Goal: Find specific page/section

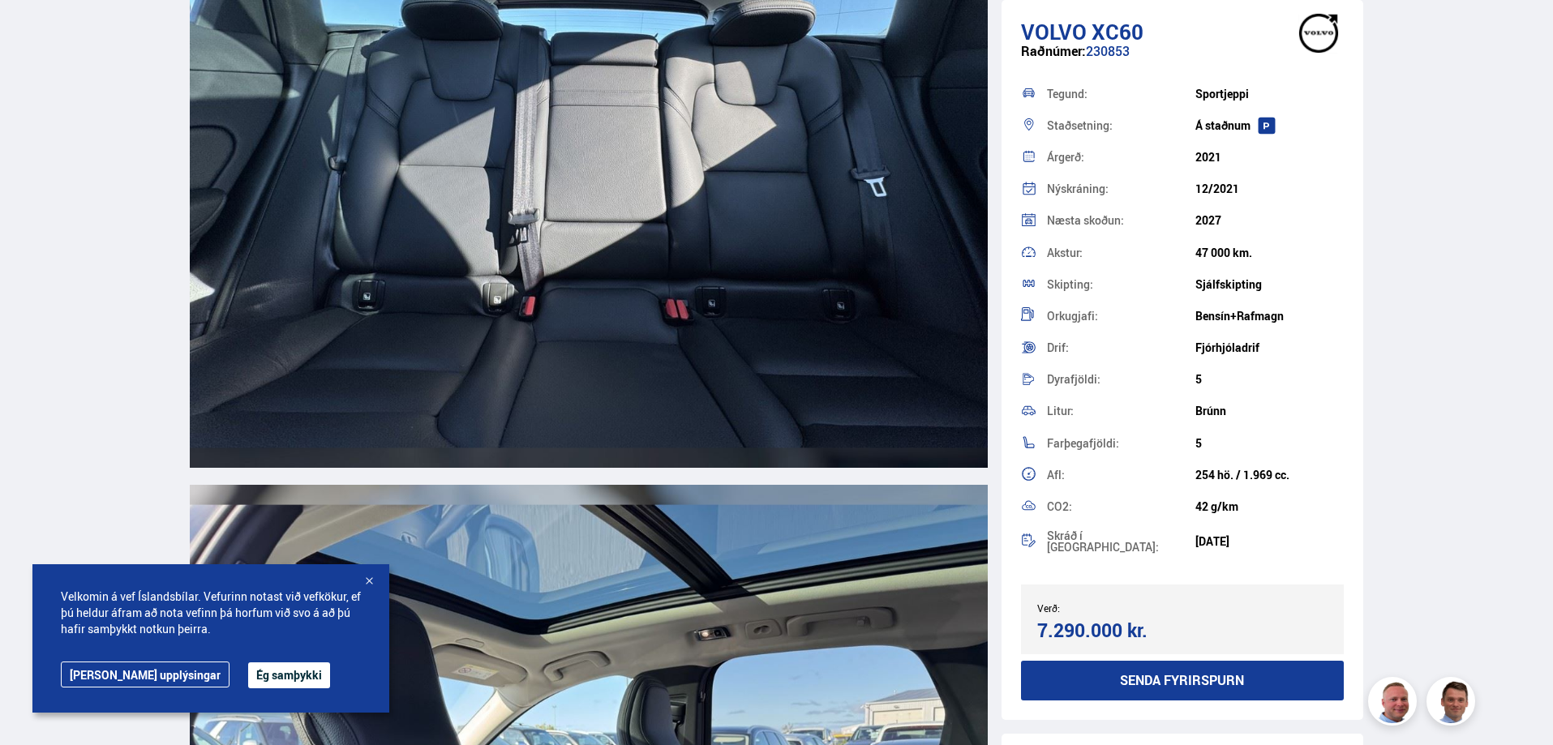
scroll to position [13215, 0]
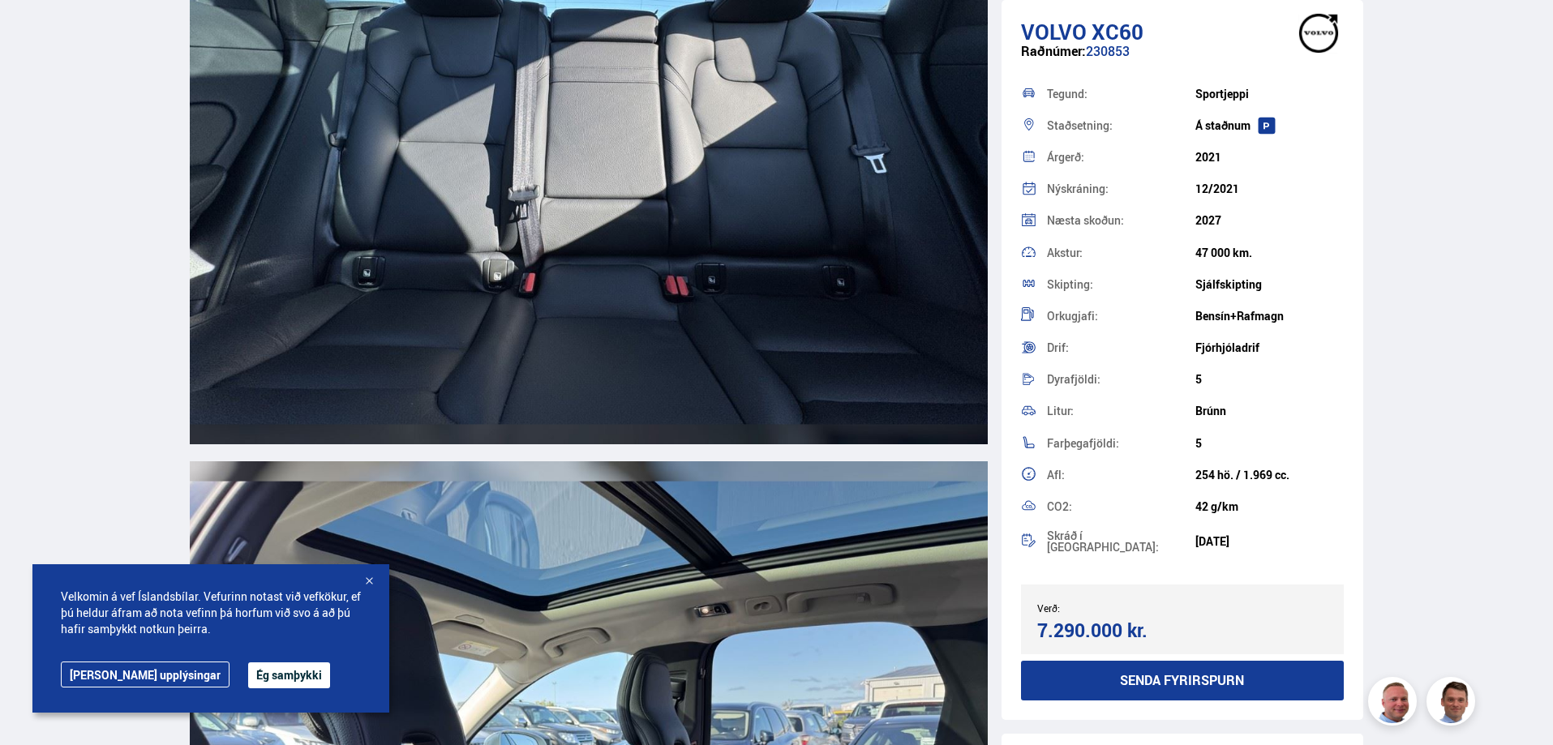
click at [248, 673] on button "Ég samþykki" at bounding box center [289, 675] width 82 height 26
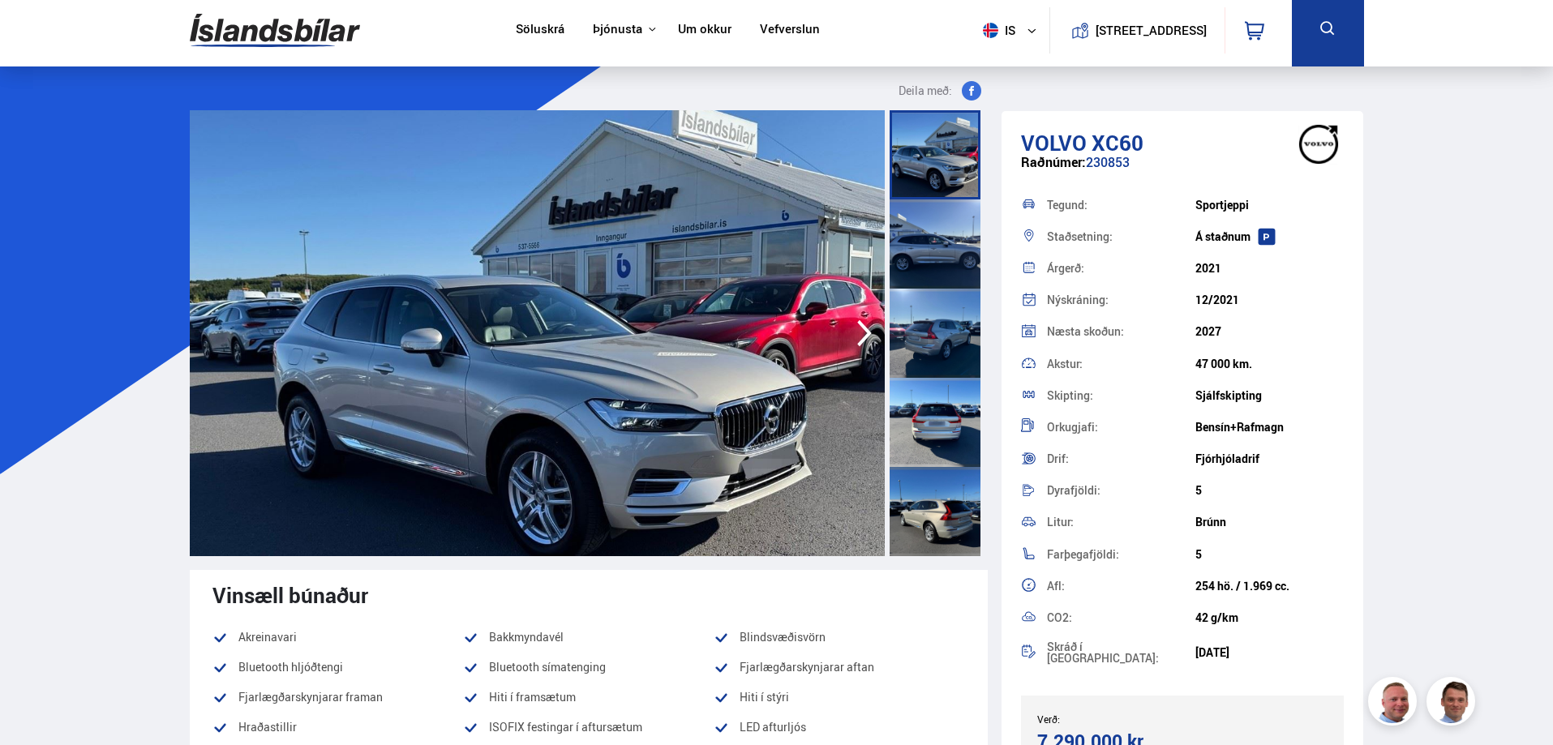
scroll to position [0, 0]
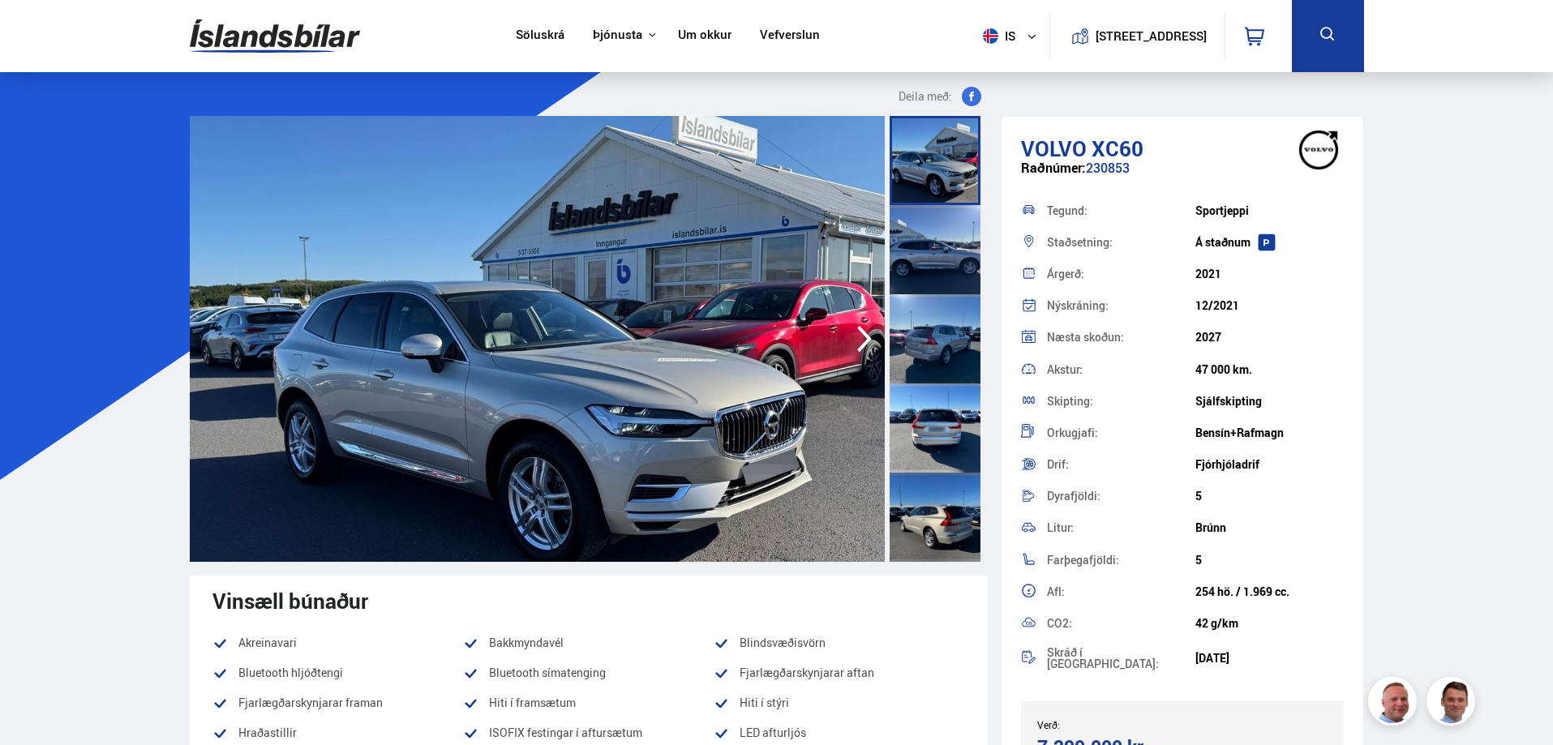
click at [304, 31] on img at bounding box center [275, 36] width 170 height 53
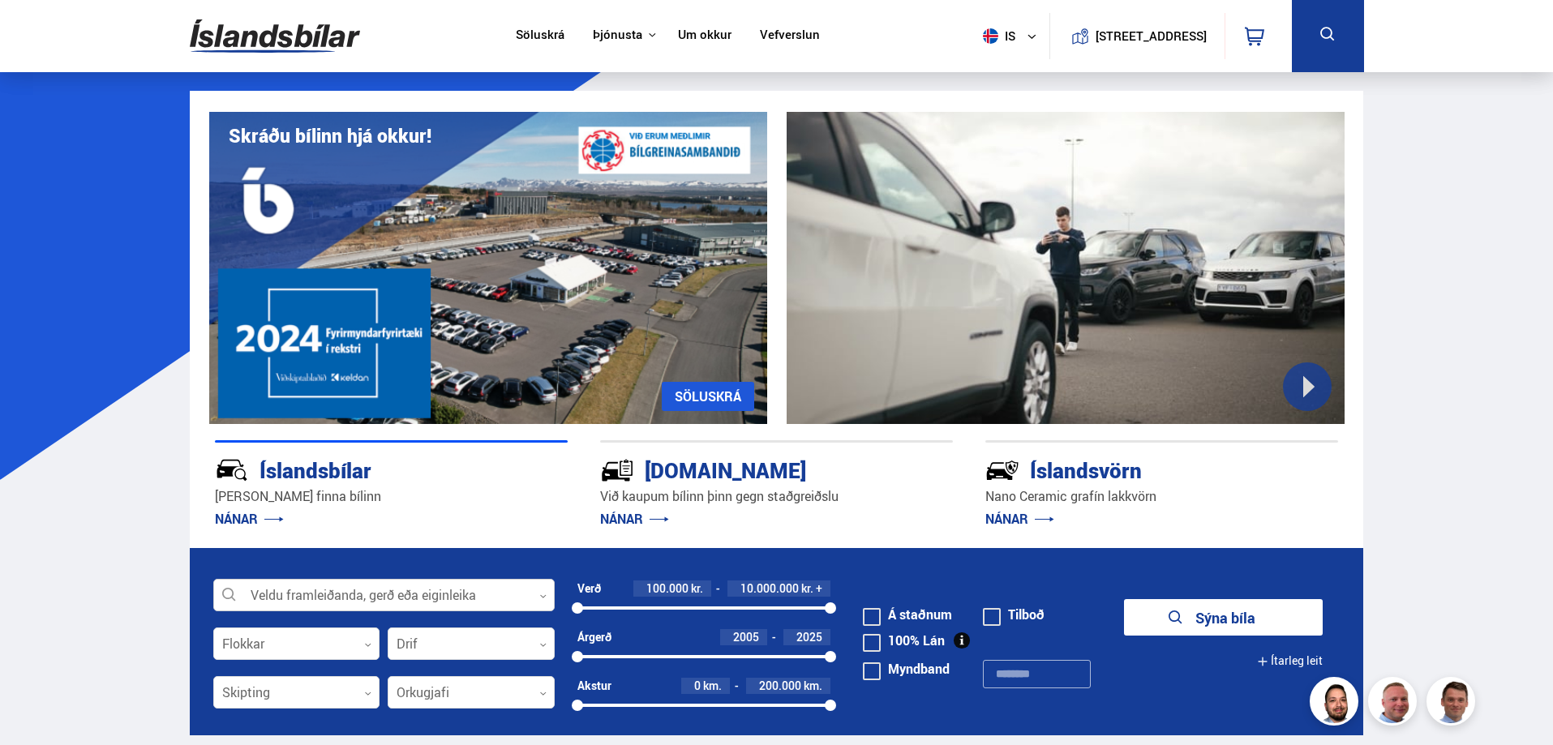
click at [542, 590] on div at bounding box center [383, 596] width 341 height 32
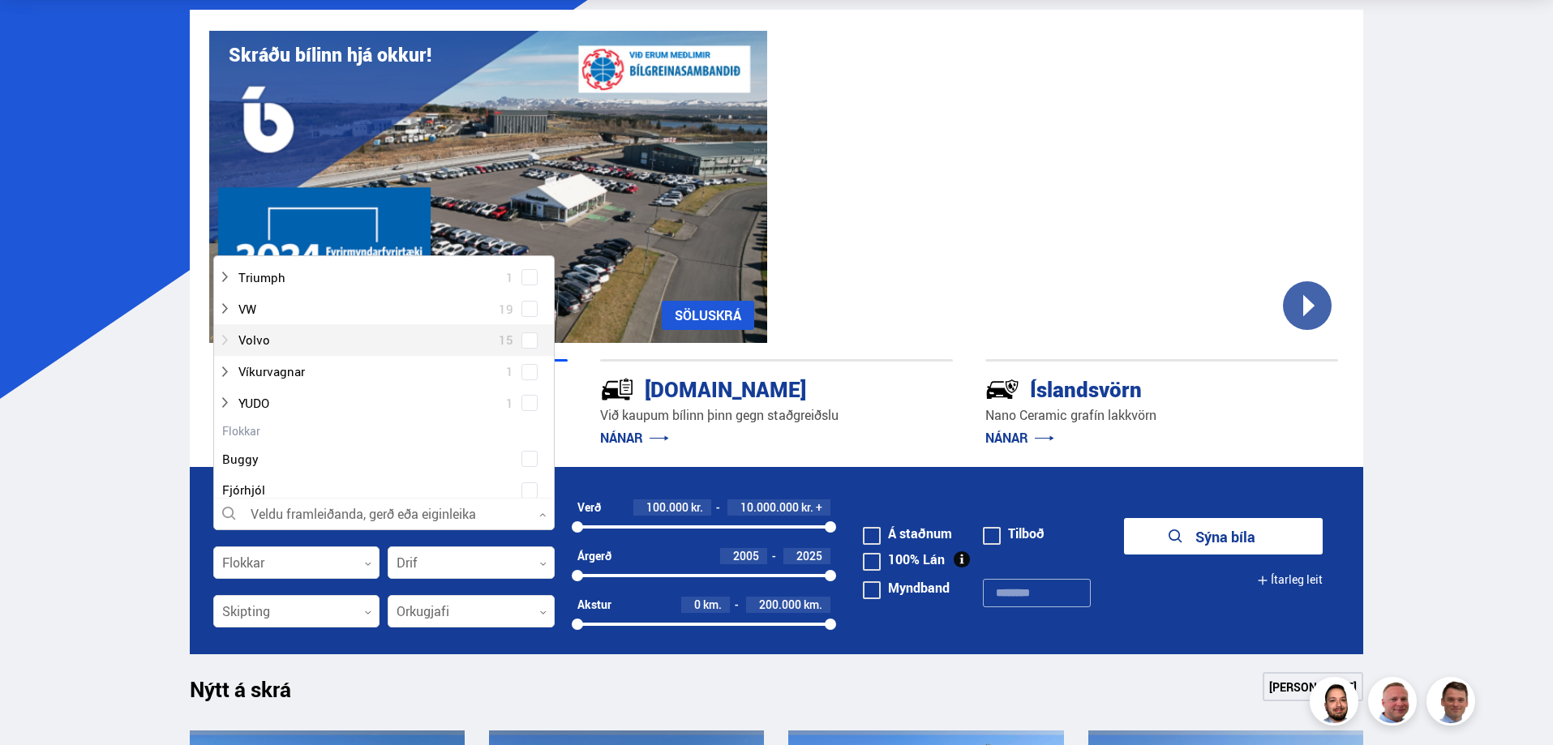
scroll to position [1297, 0]
click at [270, 356] on div at bounding box center [367, 355] width 299 height 24
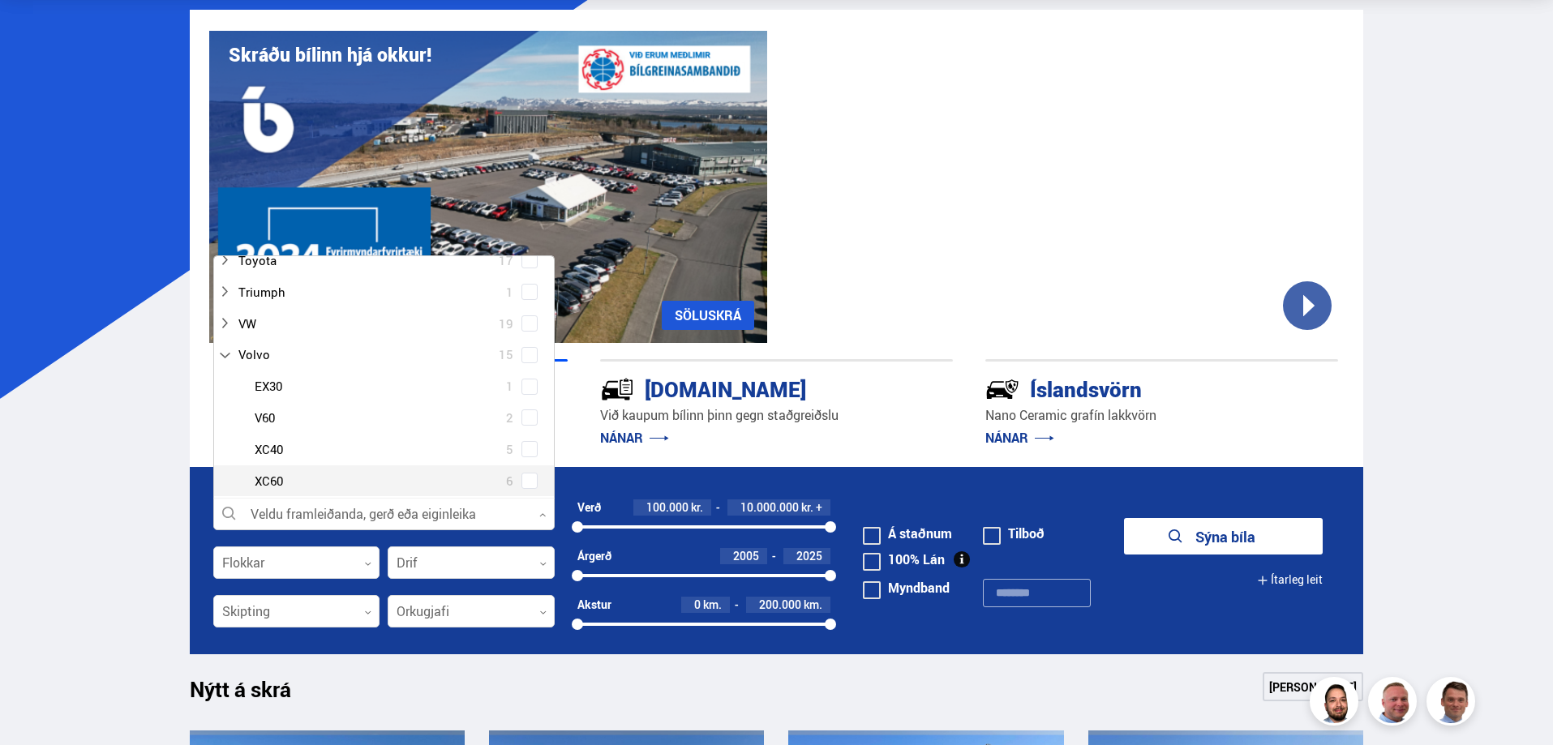
click at [278, 480] on div at bounding box center [400, 481] width 299 height 24
click at [526, 478] on span at bounding box center [529, 481] width 6 height 6
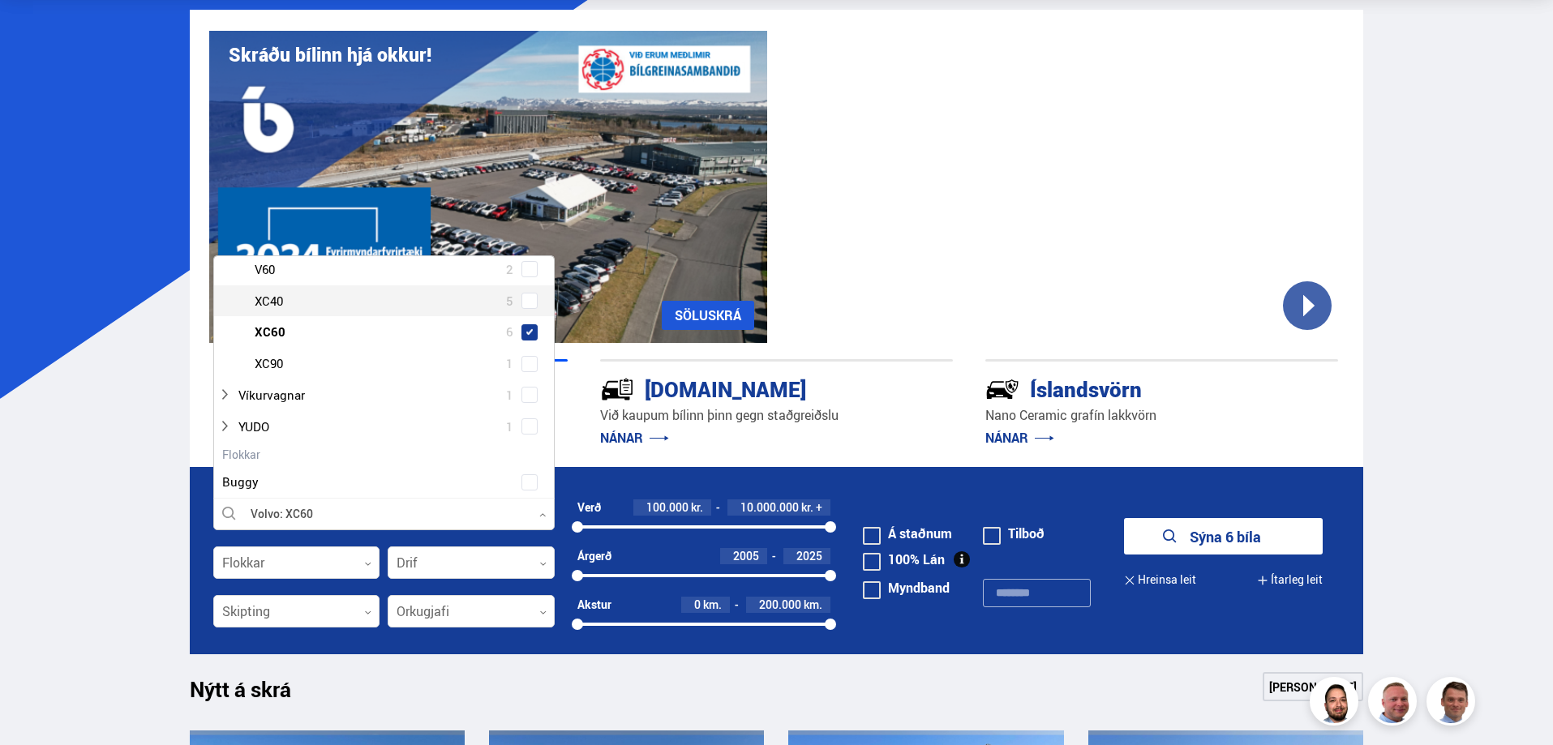
scroll to position [1491, 0]
click at [1213, 537] on button "Sýna 6 bíla" at bounding box center [1223, 536] width 199 height 36
